Goal: Find specific page/section: Find specific page/section

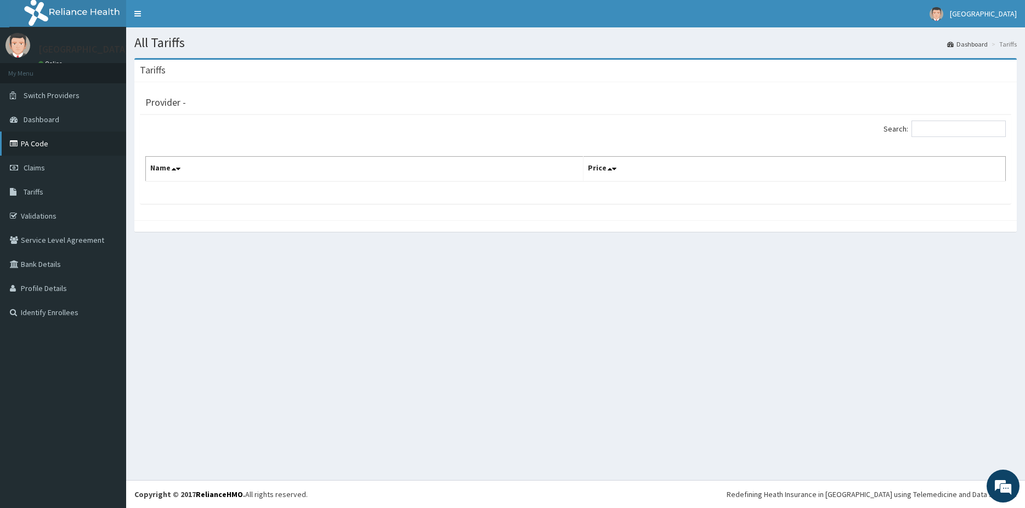
click at [33, 146] on link "PA Code" at bounding box center [63, 144] width 126 height 24
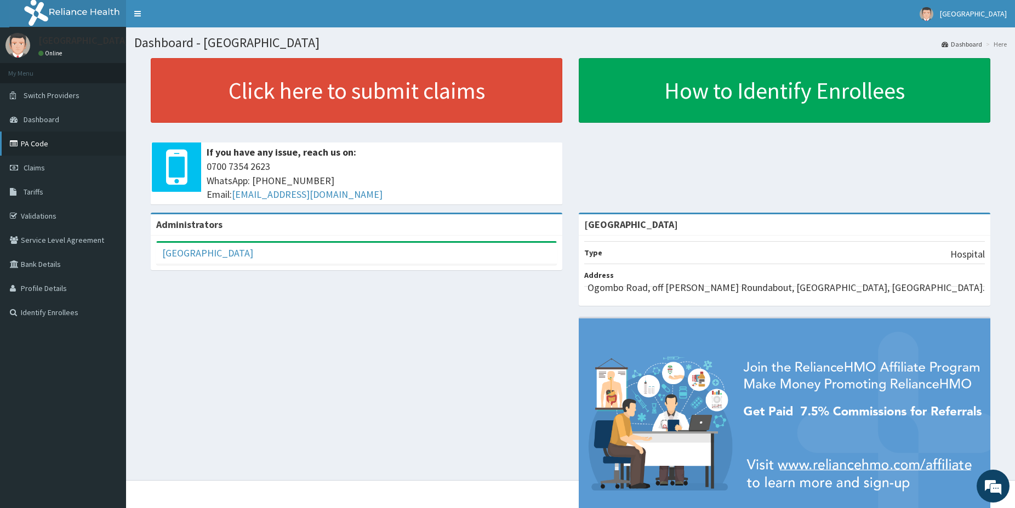
click at [39, 149] on link "PA Code" at bounding box center [63, 144] width 126 height 24
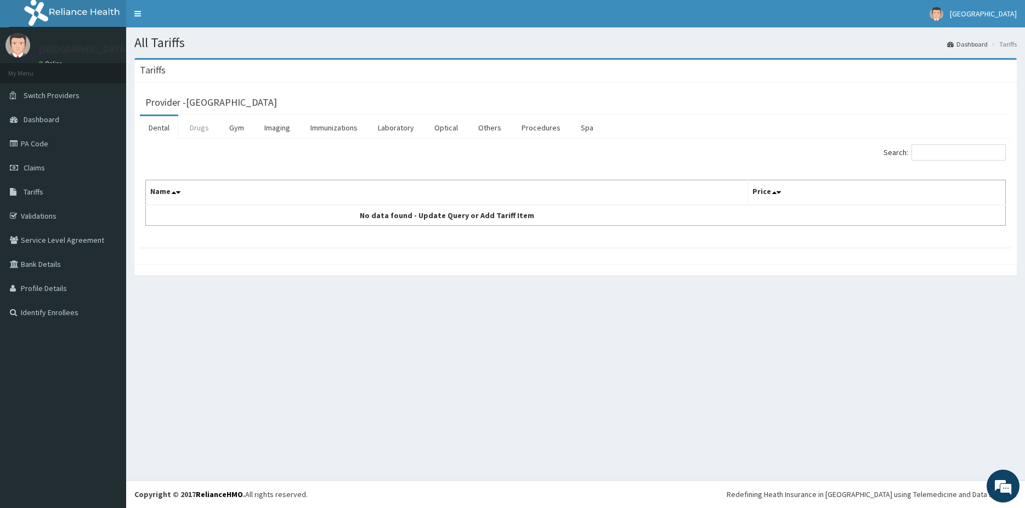
click at [204, 128] on link "Drugs" at bounding box center [199, 127] width 37 height 23
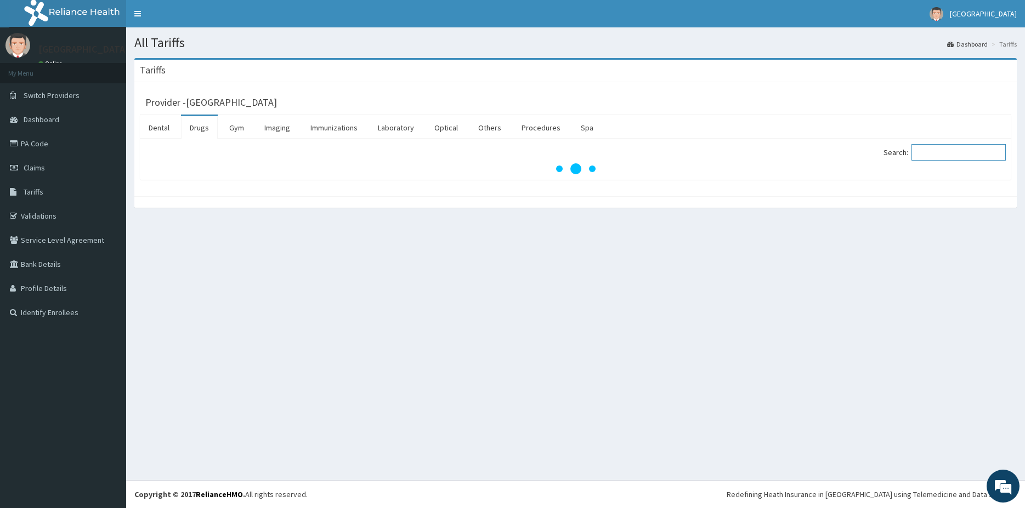
click at [933, 157] on input "Search:" at bounding box center [958, 152] width 94 height 16
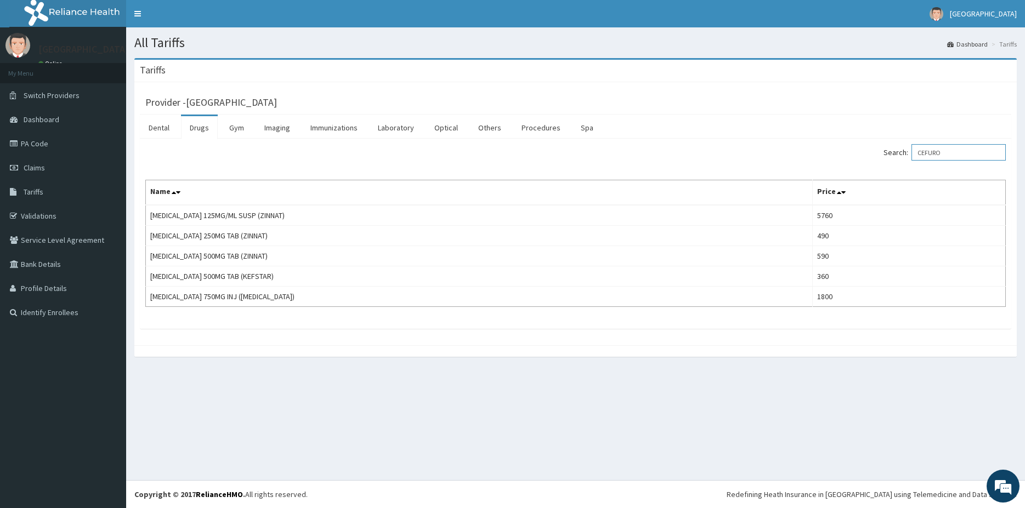
type input "CEFURO"
